Goal: Complete application form

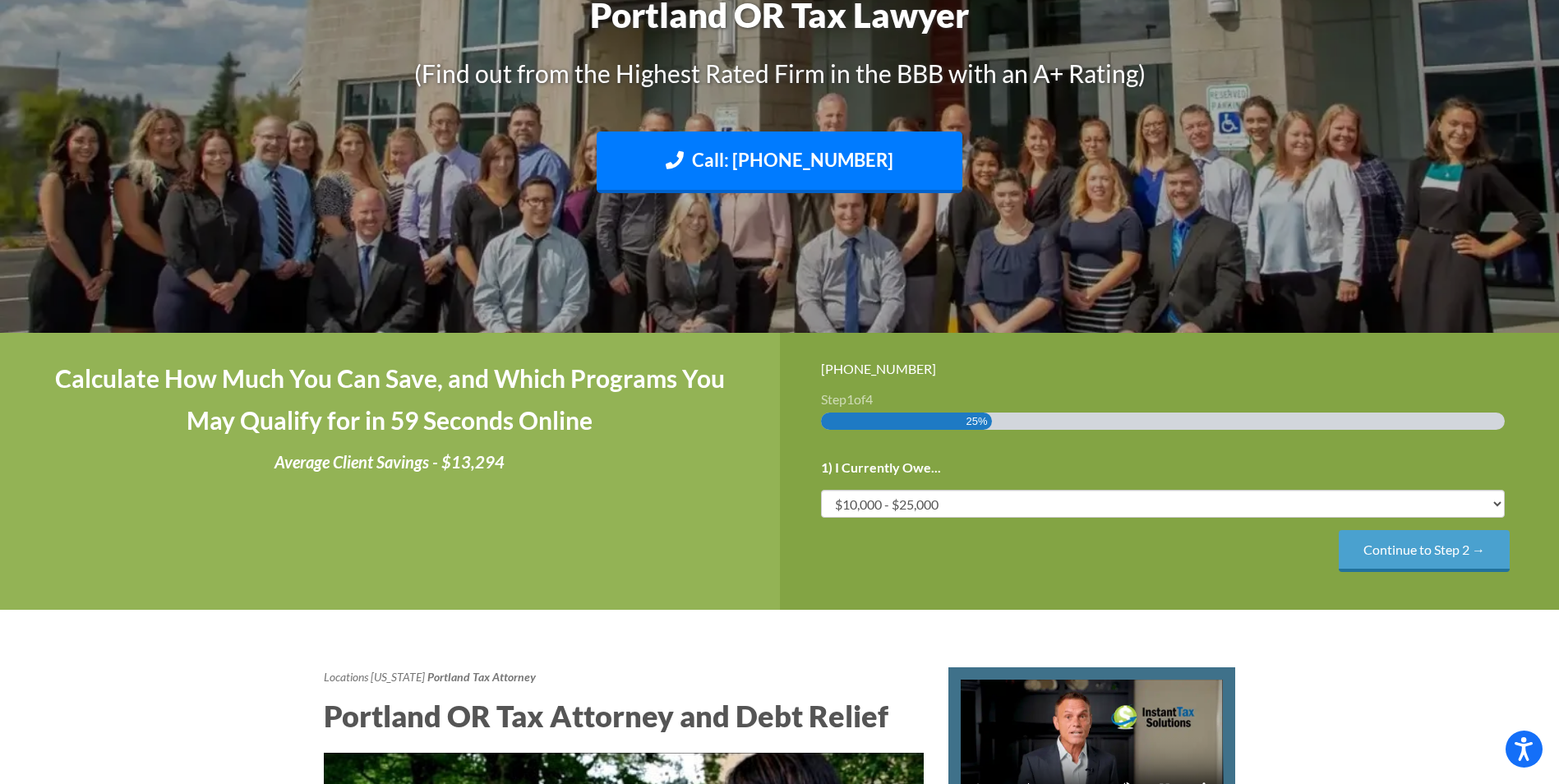
scroll to position [82, 0]
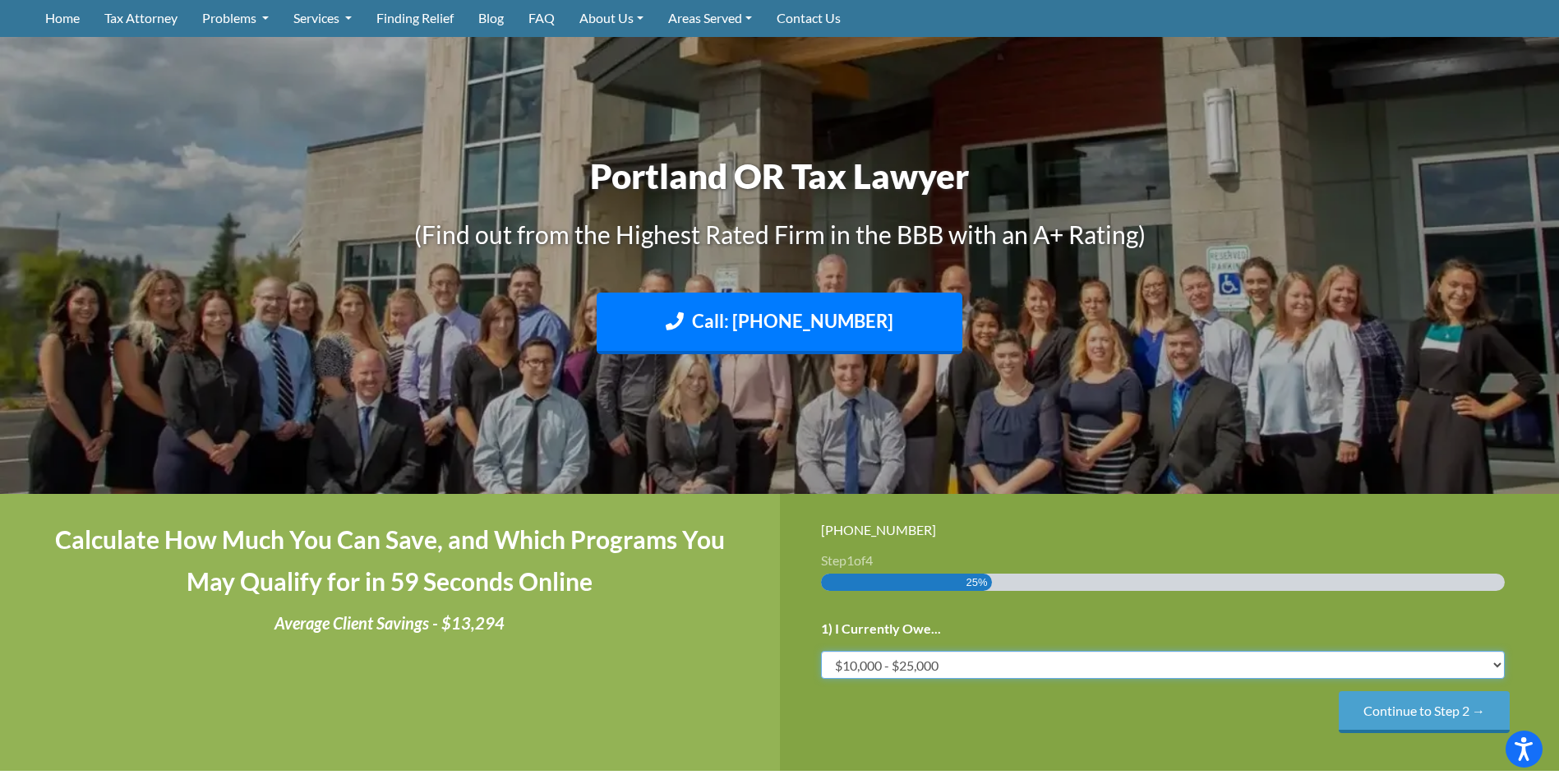
click at [1497, 668] on select "Less than $10,000 $10,000 - $25,000 $25,000 - $50,000 $50,000 - $75,000 $75,000+" at bounding box center [1163, 665] width 685 height 28
select select "25-50"
click at [821, 651] on select "Less than $10,000 $10,000 - $25,000 $25,000 - $50,000 $50,000 - $75,000 $75,000+" at bounding box center [1163, 665] width 685 height 28
click at [1387, 712] on input "Continue to Step 2 →" at bounding box center [1425, 712] width 171 height 42
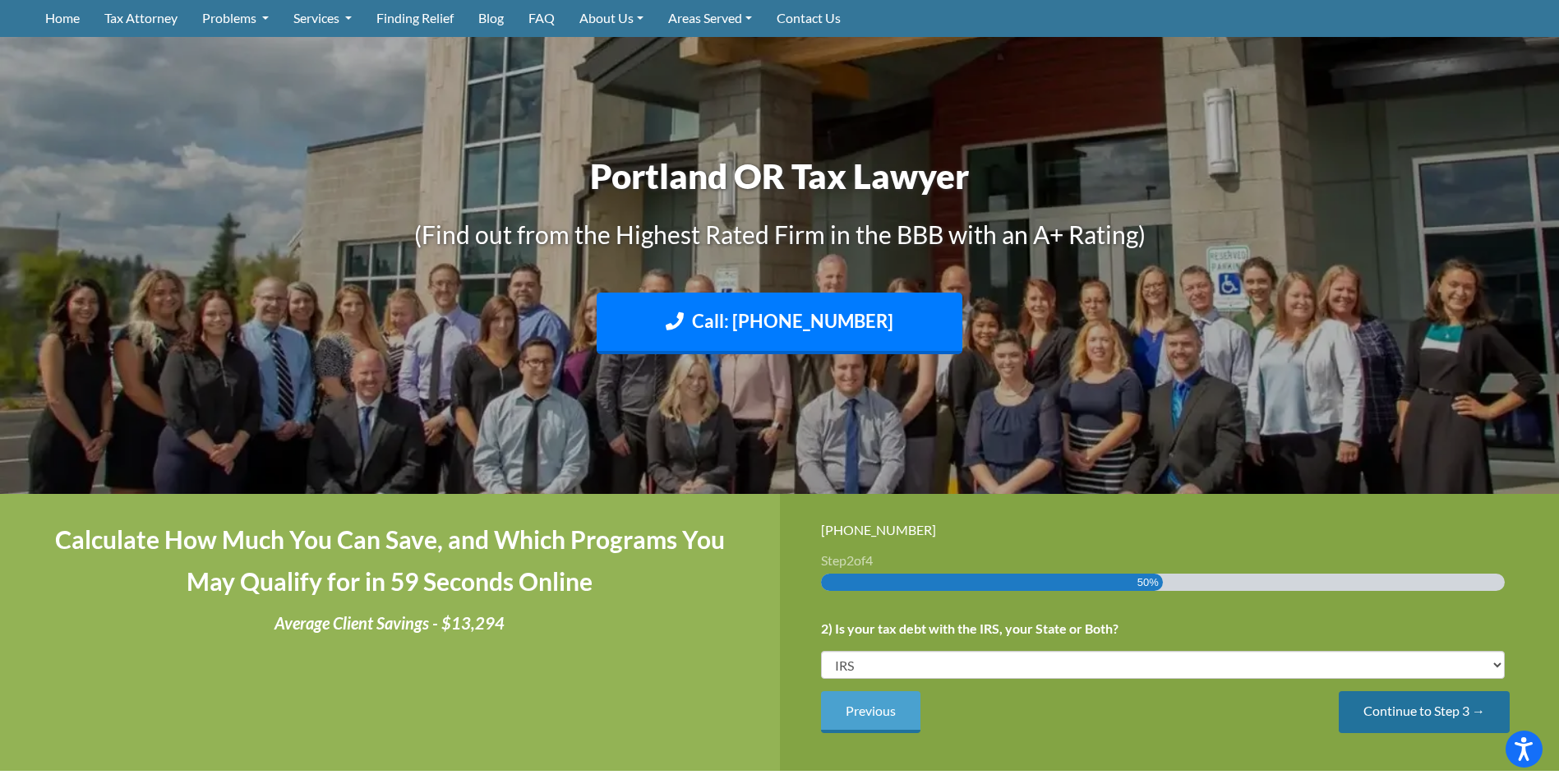
click at [1370, 716] on input "Continue to Step 3 →" at bounding box center [1425, 712] width 171 height 42
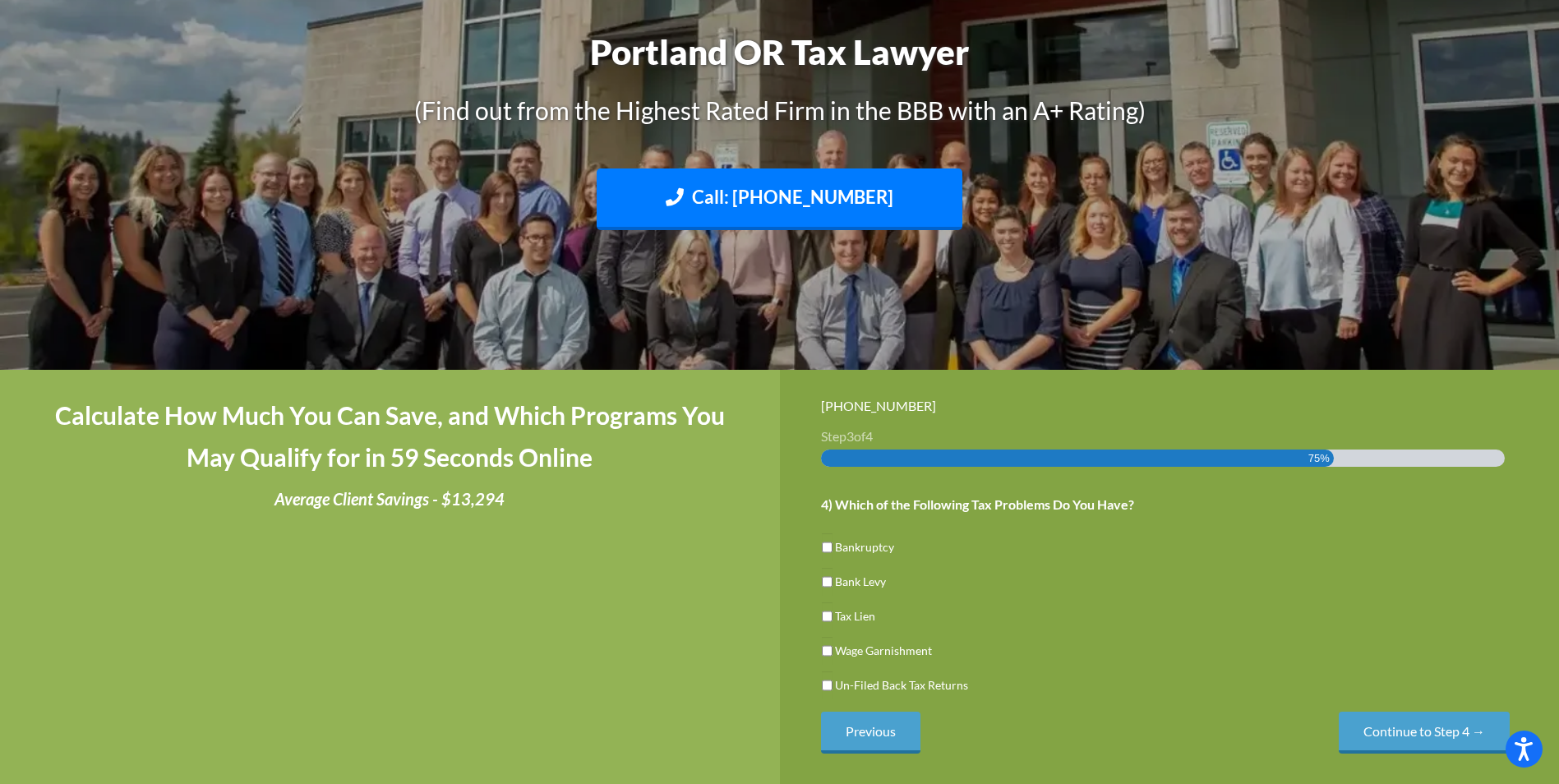
scroll to position [246, 0]
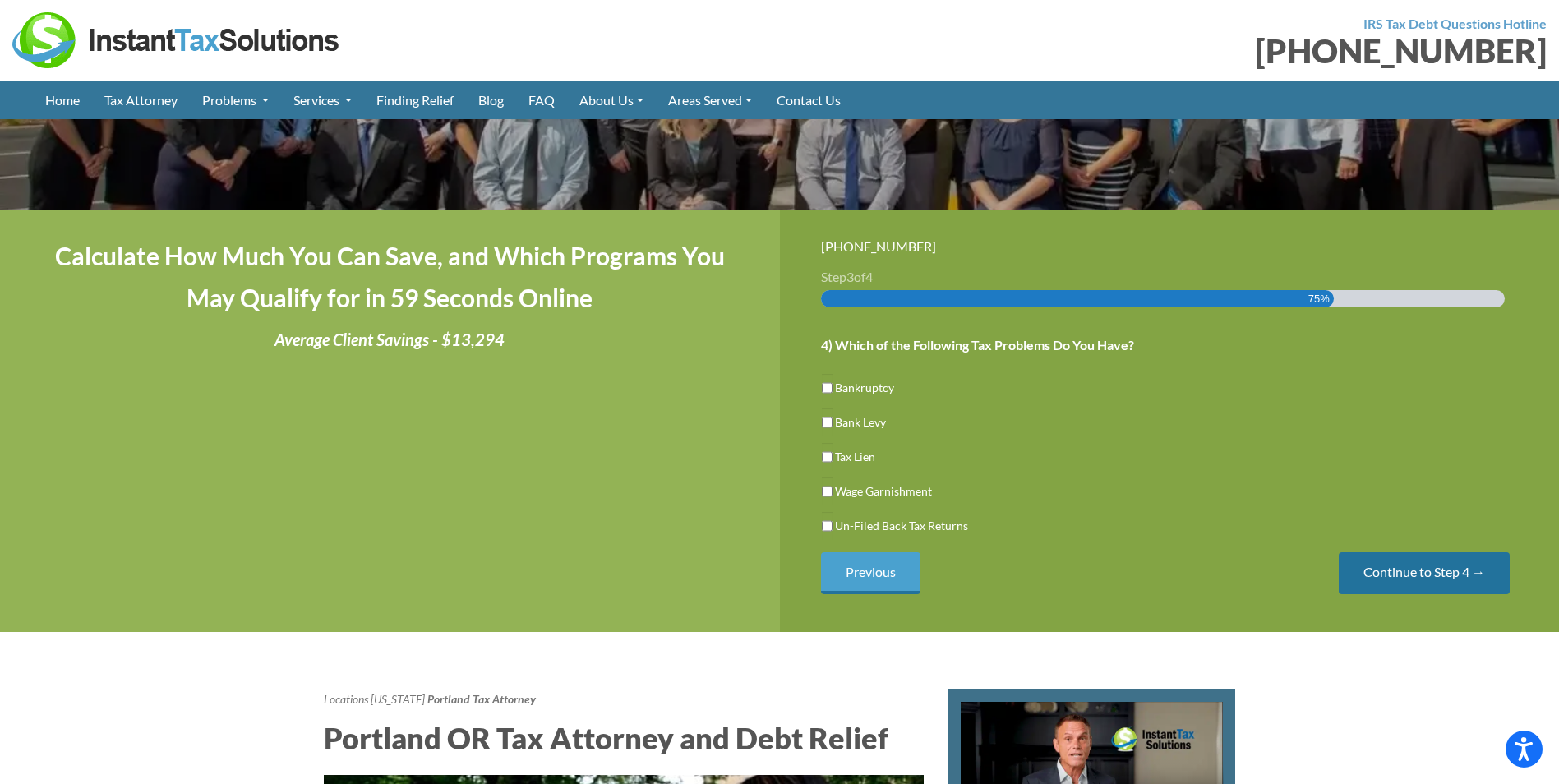
click at [1410, 574] on input "Continue to Step 4 →" at bounding box center [1425, 572] width 171 height 42
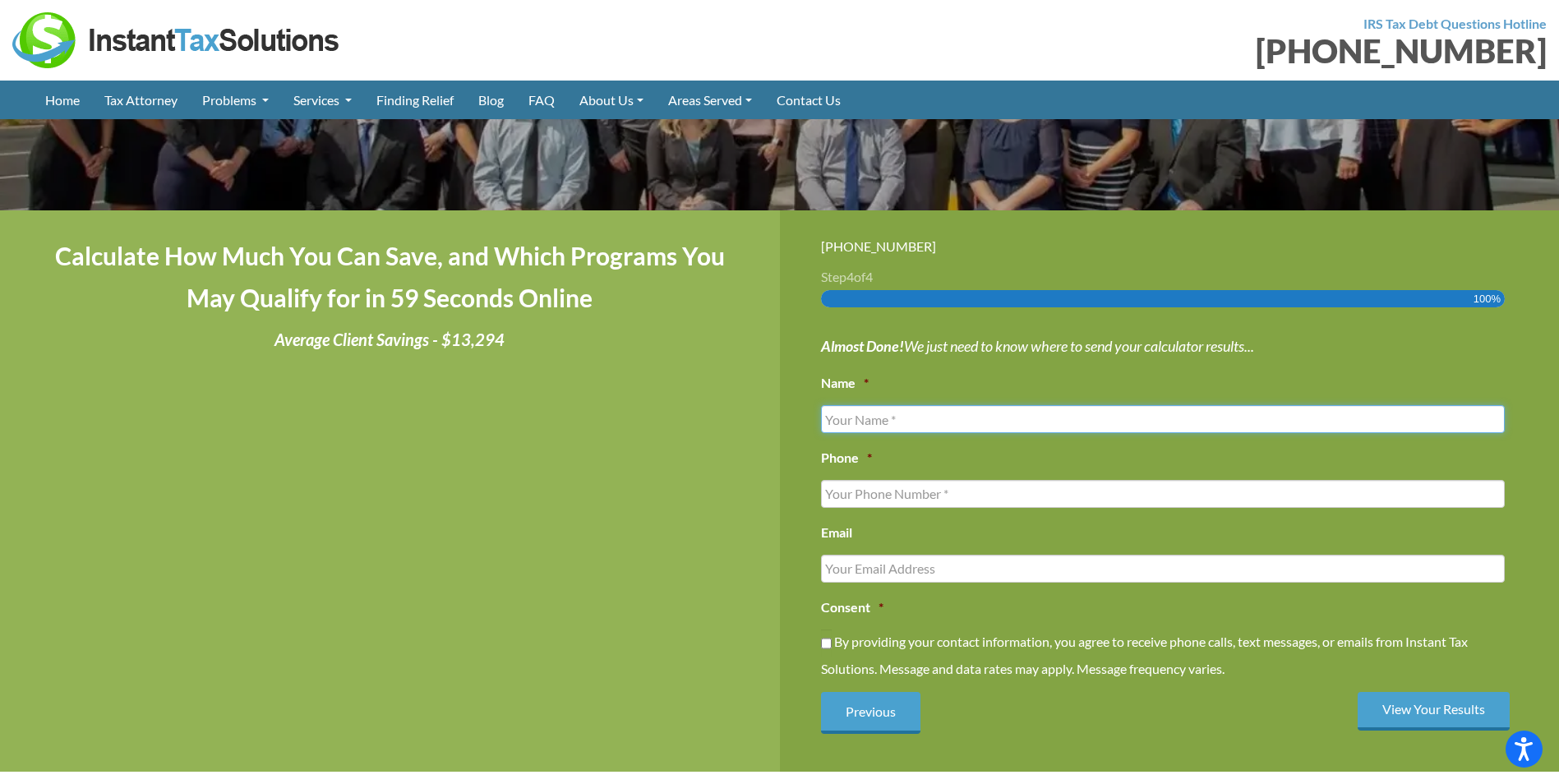
click at [924, 426] on input "Name *" at bounding box center [1163, 419] width 685 height 28
type input "r"
type input "[PERSON_NAME]"
click at [904, 483] on input "(___) ___-____" at bounding box center [1163, 494] width 685 height 28
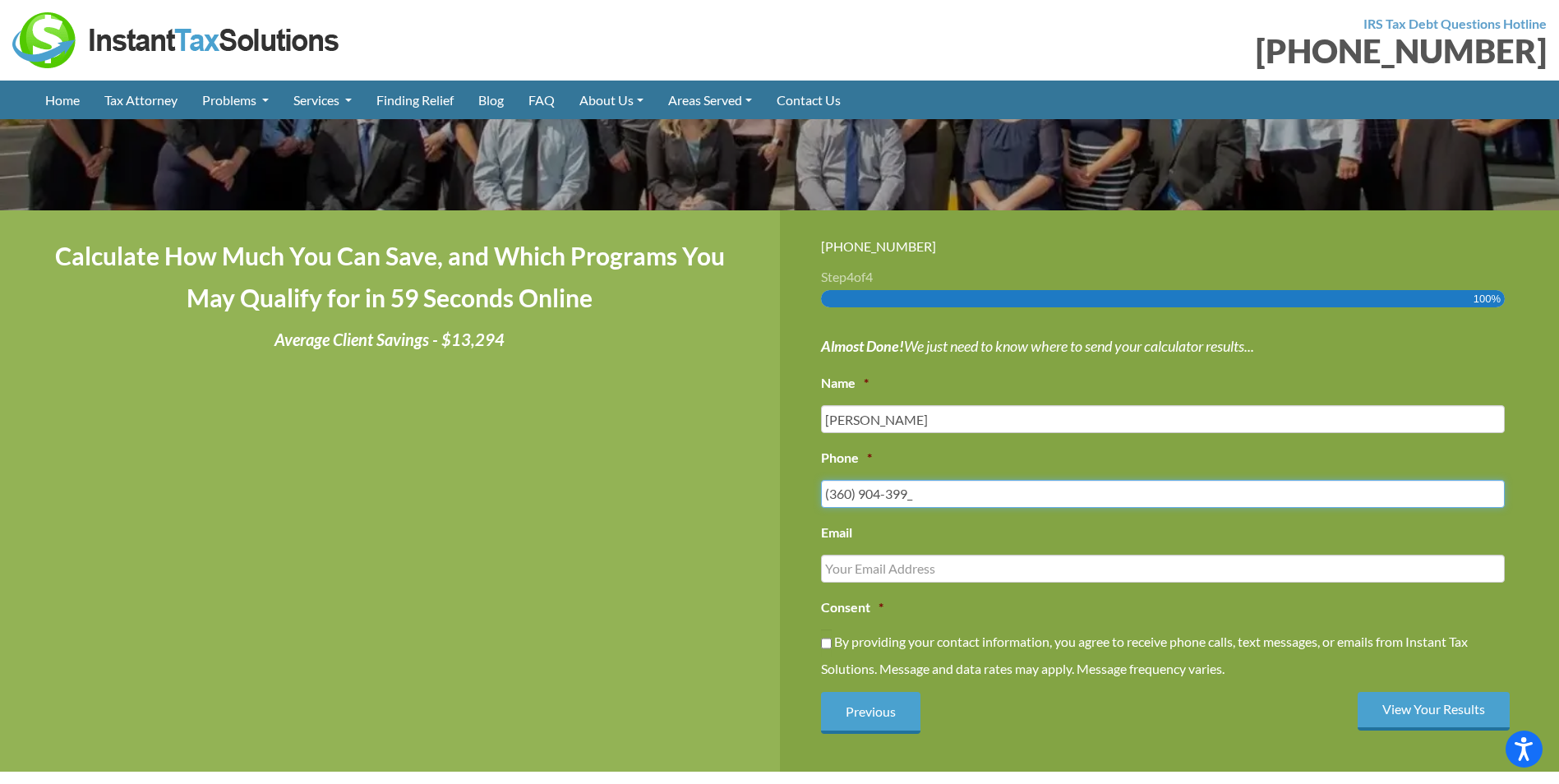
type input "[PHONE_NUMBER]"
click at [890, 572] on input "Email" at bounding box center [1163, 569] width 685 height 28
type input "[EMAIL_ADDRESS][DOMAIN_NAME]"
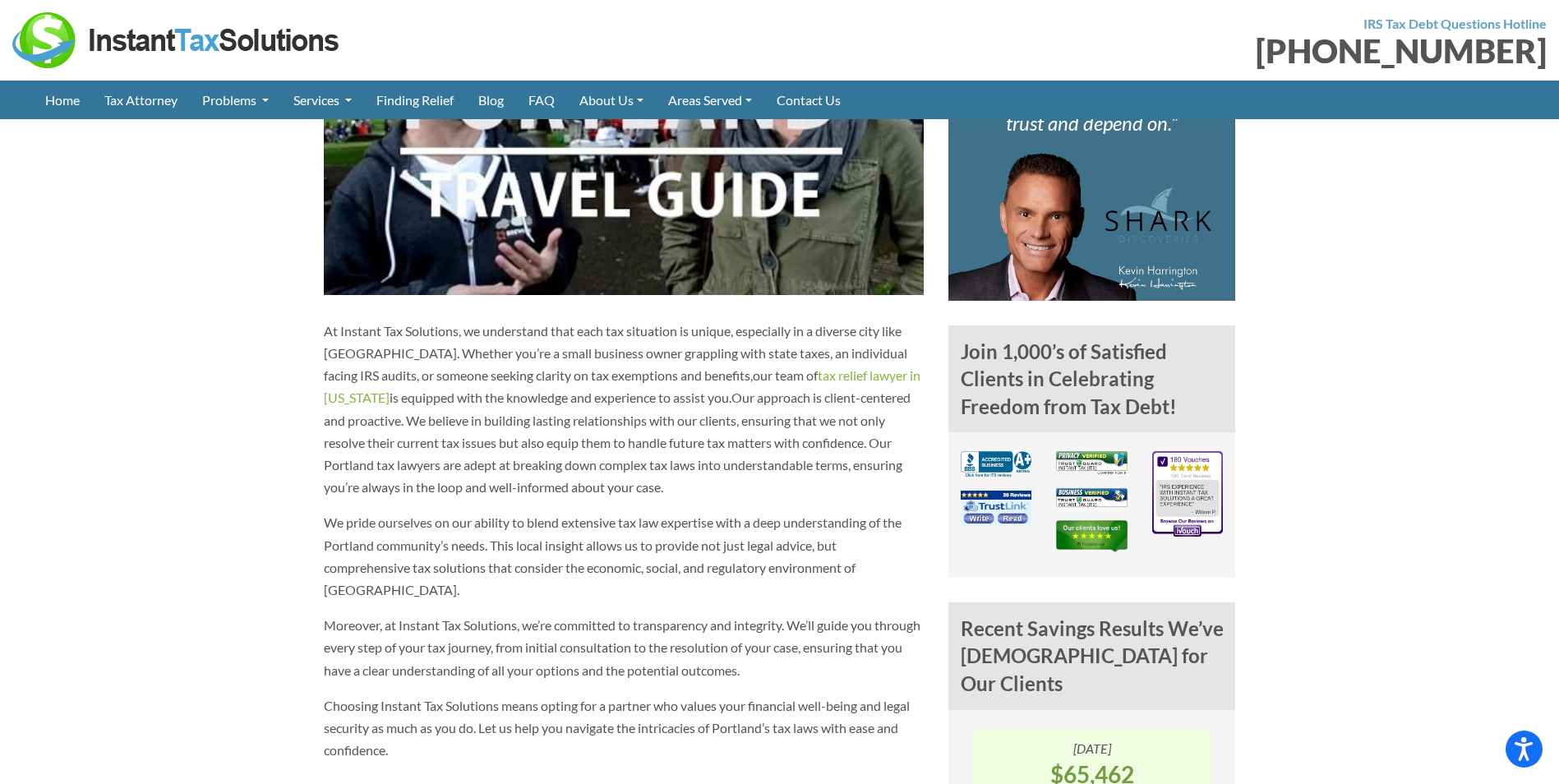
scroll to position [1068, 0]
